Goal: Check status: Check status

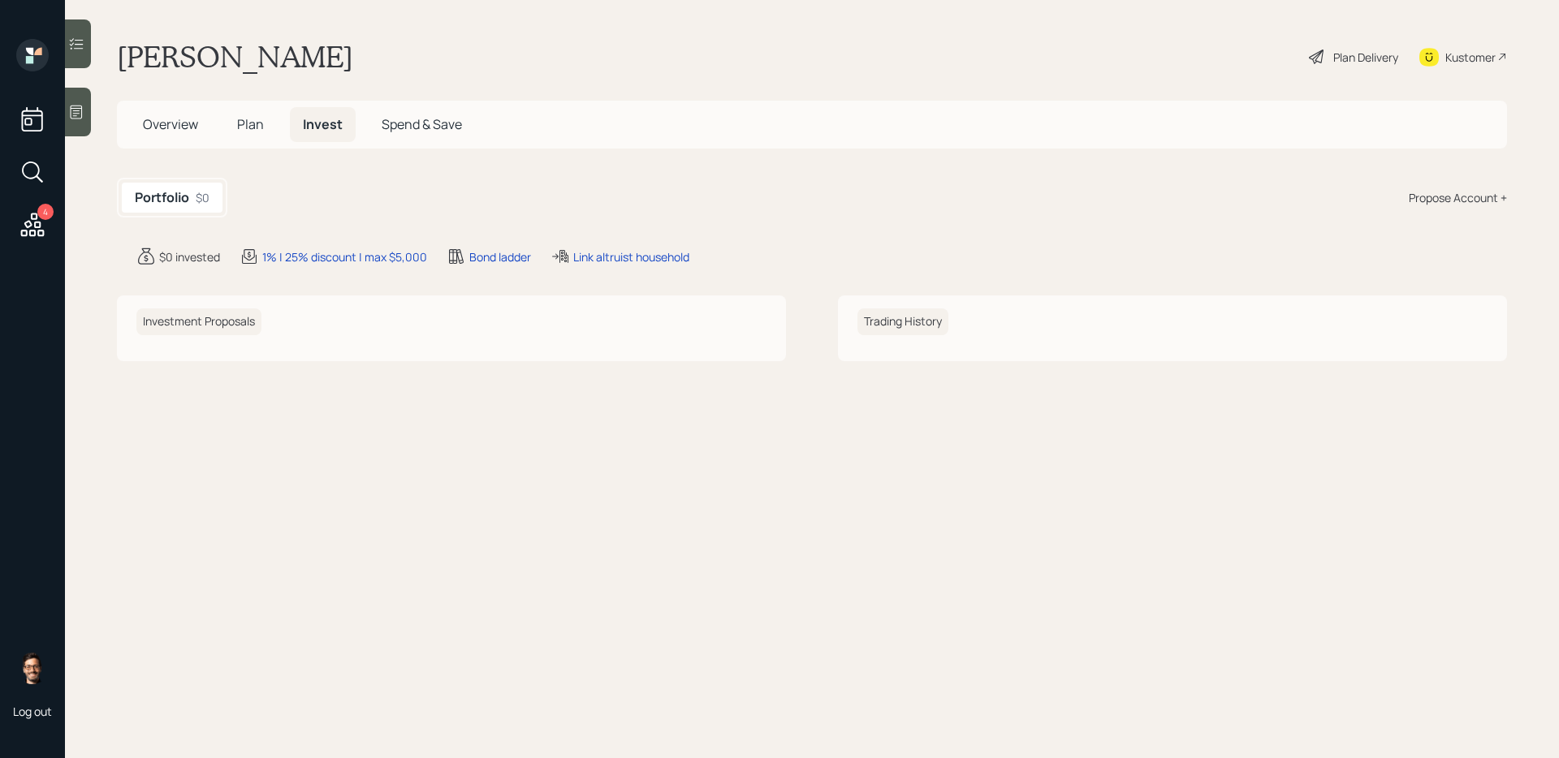
click at [35, 231] on icon at bounding box center [33, 225] width 24 height 24
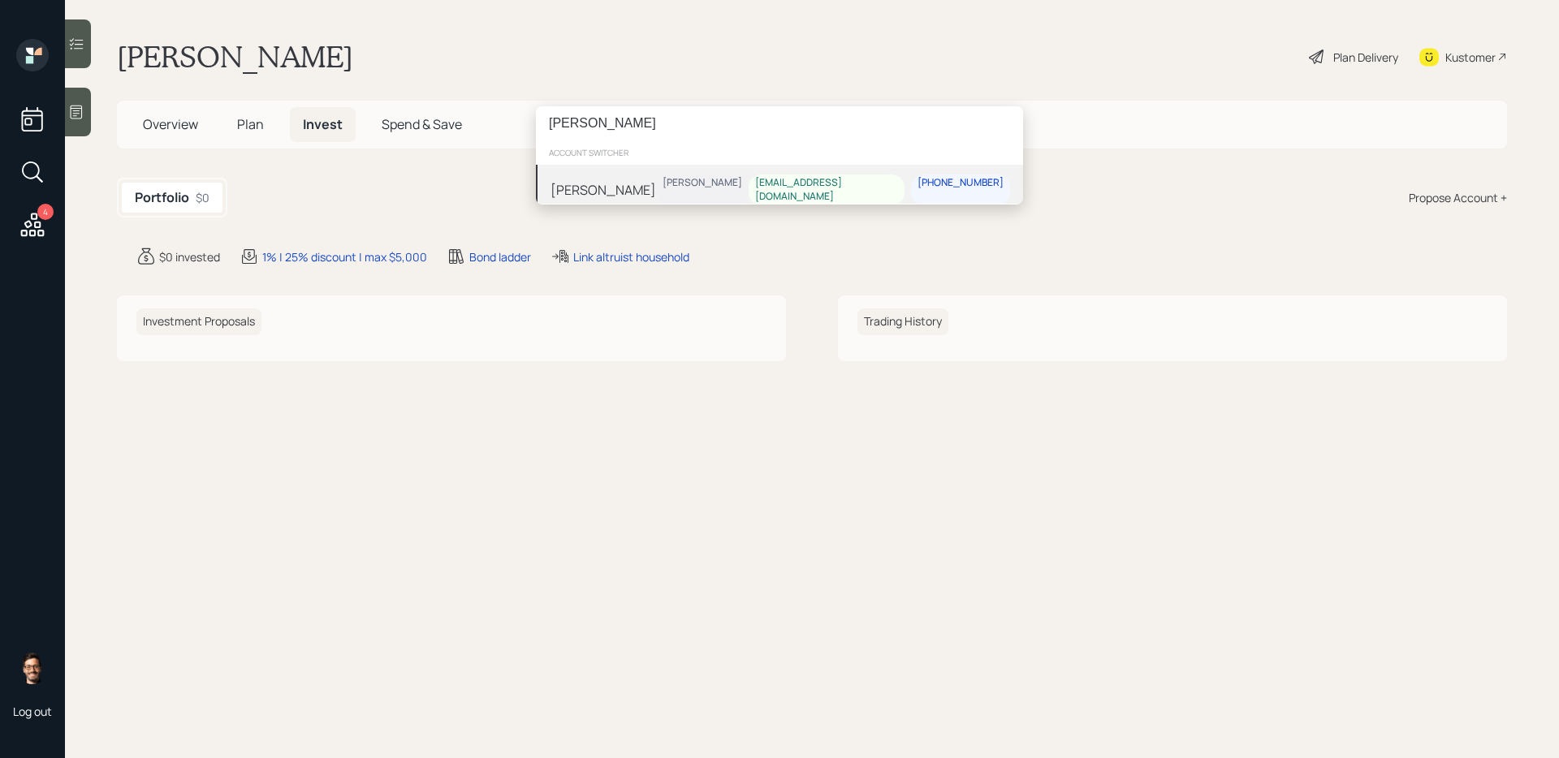
type input "steven roussos"
